Goal: Information Seeking & Learning: Learn about a topic

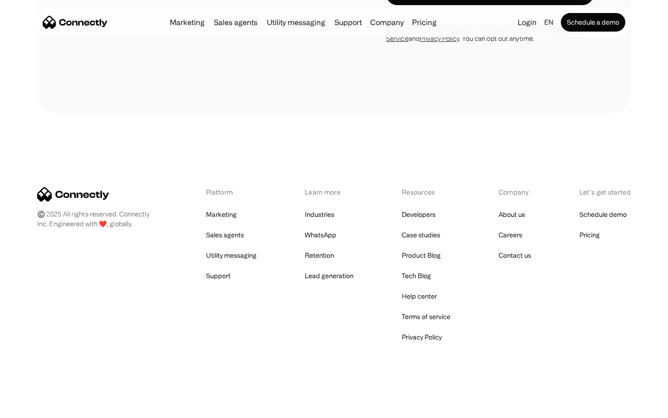
scroll to position [3642, 0]
